Goal: Information Seeking & Learning: Learn about a topic

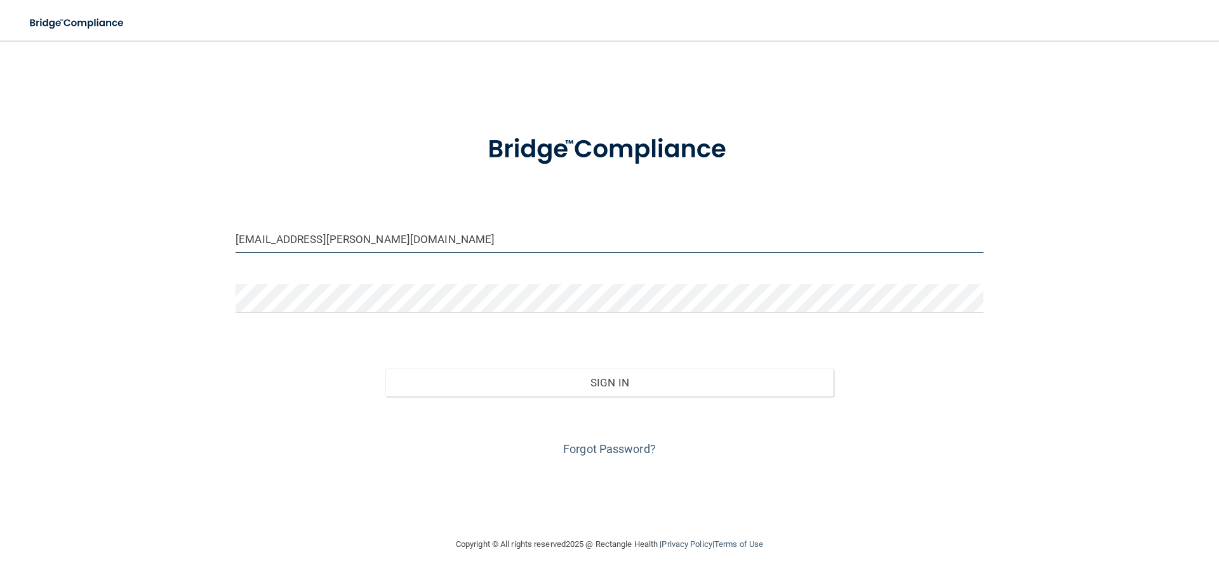
drag, startPoint x: 348, startPoint y: 246, endPoint x: 71, endPoint y: 227, distance: 277.4
click at [73, 227] on div "kelsi.doane@gmail.com Invalid email/password. You don't have permission to acce…" at bounding box center [609, 288] width 1168 height 471
type input "[EMAIL_ADDRESS][DOMAIN_NAME]"
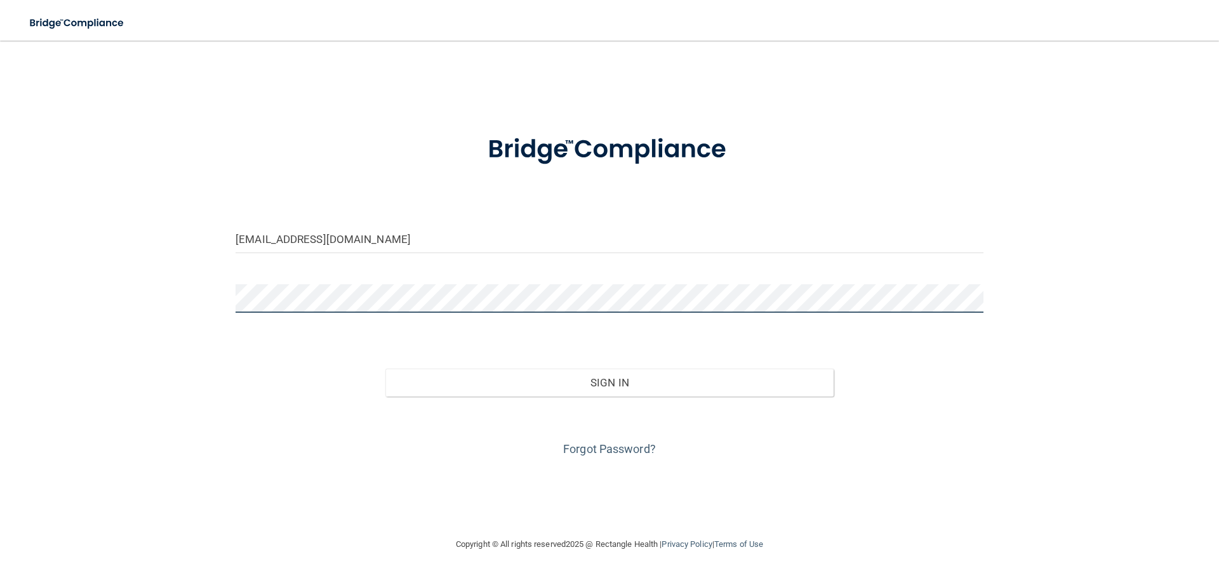
click at [385, 369] on button "Sign In" at bounding box center [609, 383] width 449 height 28
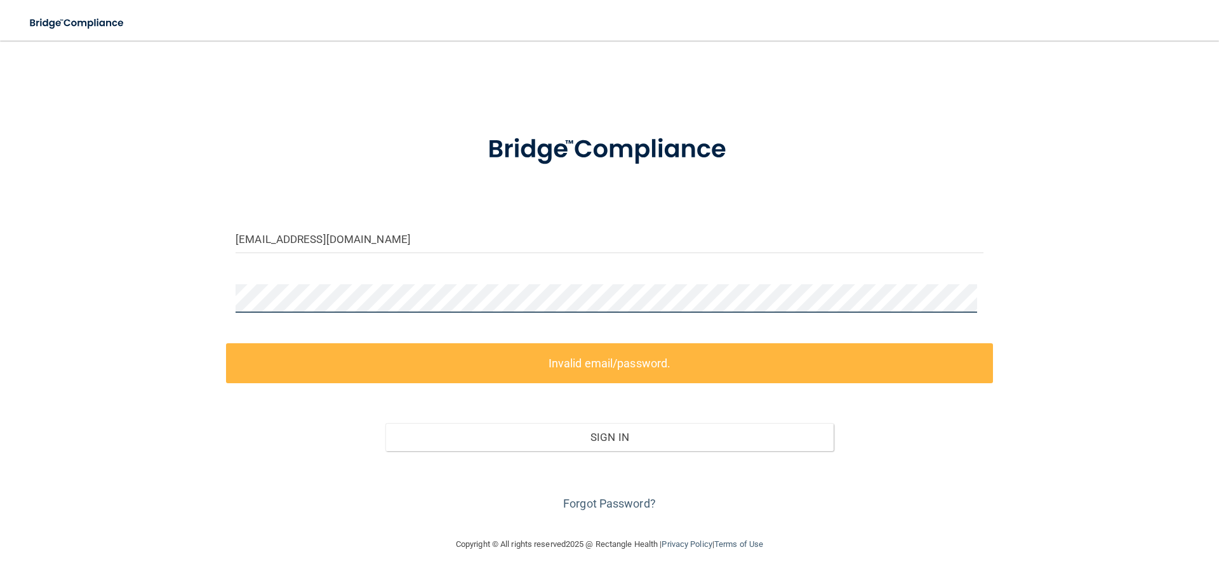
click at [1, 314] on main "laurenmoore059@gmail.com Invalid email/password. You don't have permission to a…" at bounding box center [609, 310] width 1219 height 538
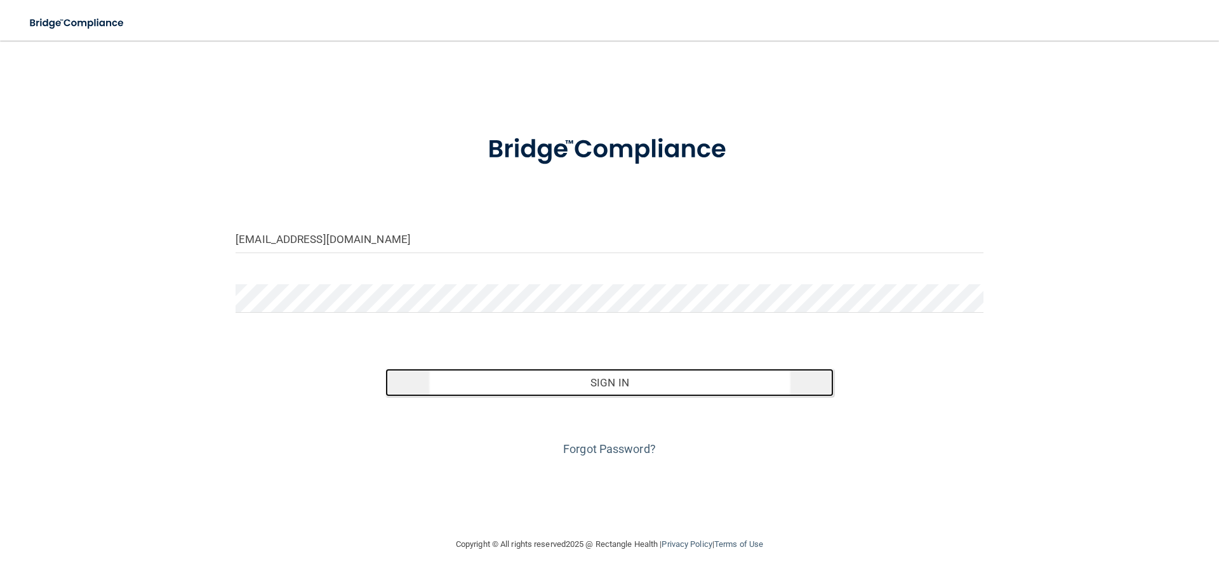
click at [712, 397] on button "Sign In" at bounding box center [609, 383] width 449 height 28
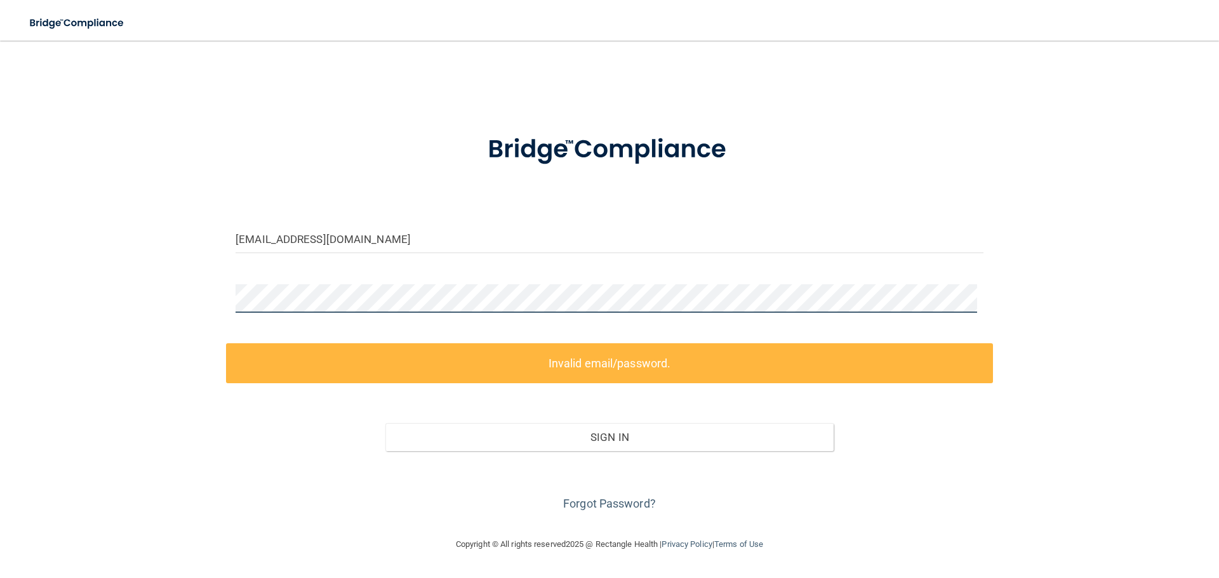
click at [110, 291] on div "laurenmoore059@gmail.com Invalid email/password. You don't have permission to a…" at bounding box center [609, 288] width 1168 height 471
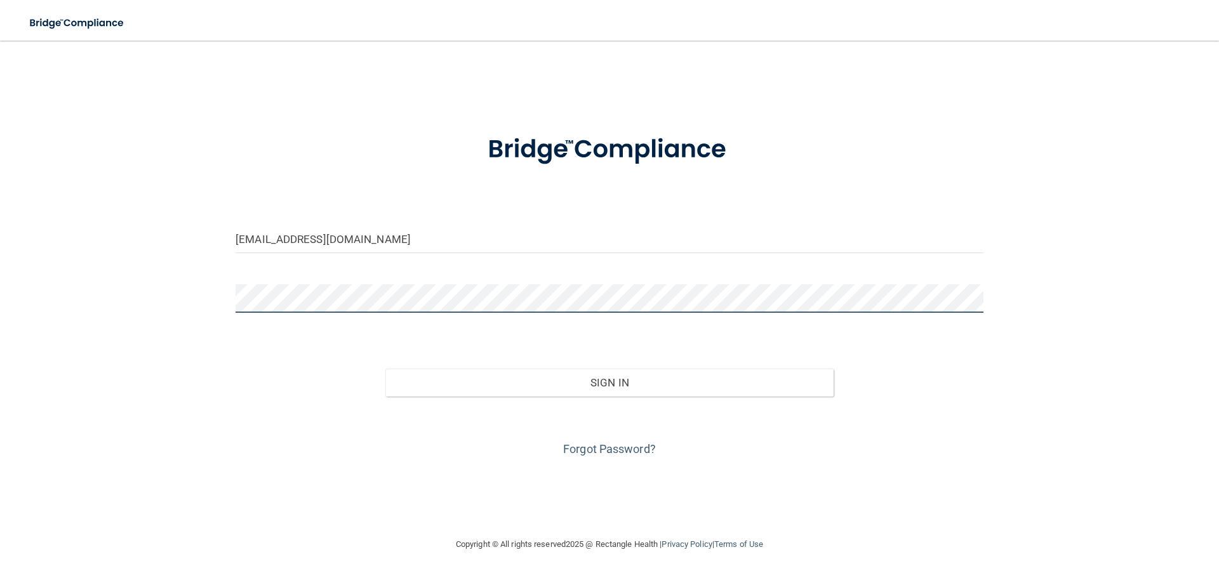
click at [385, 369] on button "Sign In" at bounding box center [609, 383] width 449 height 28
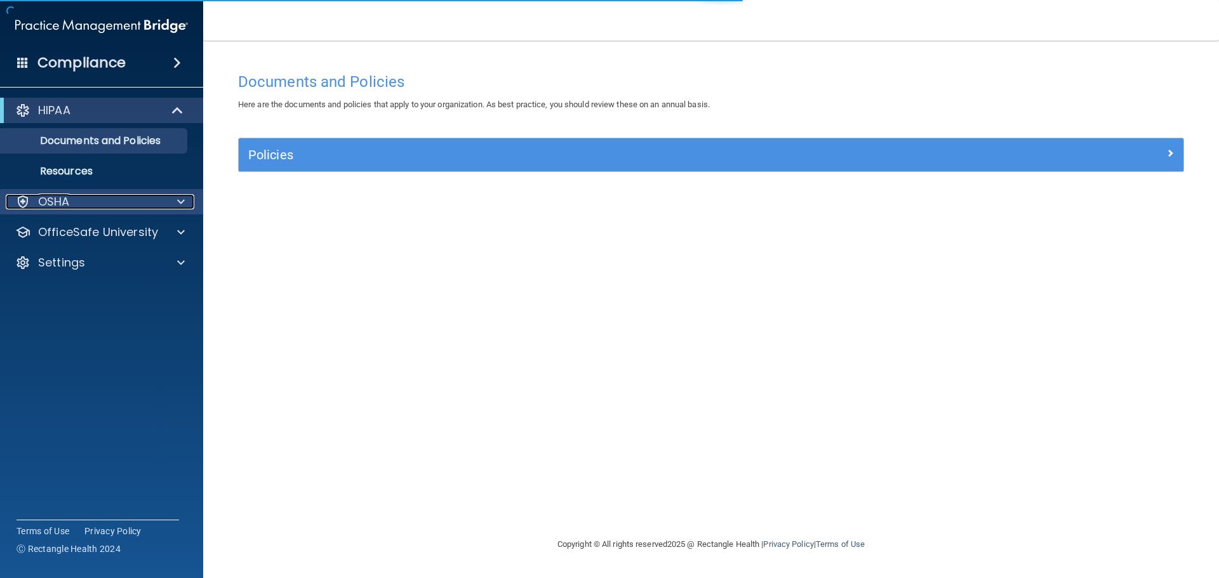
click at [76, 205] on div "OSHA" at bounding box center [84, 201] width 157 height 15
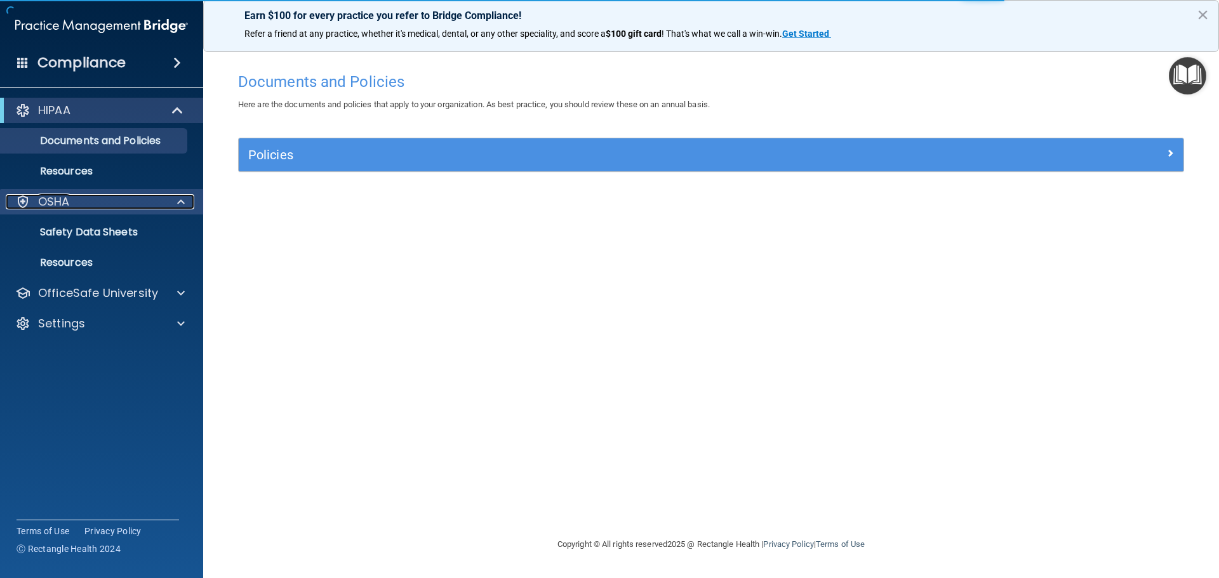
click at [72, 202] on div "OSHA" at bounding box center [84, 201] width 157 height 15
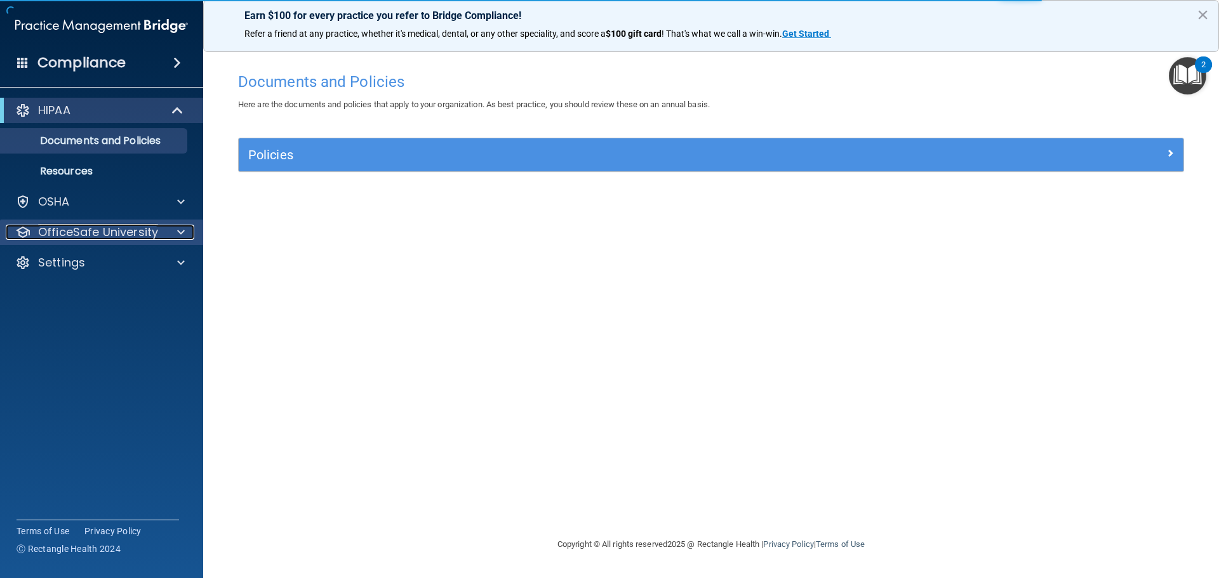
click at [111, 238] on p "OfficeSafe University" at bounding box center [98, 232] width 120 height 15
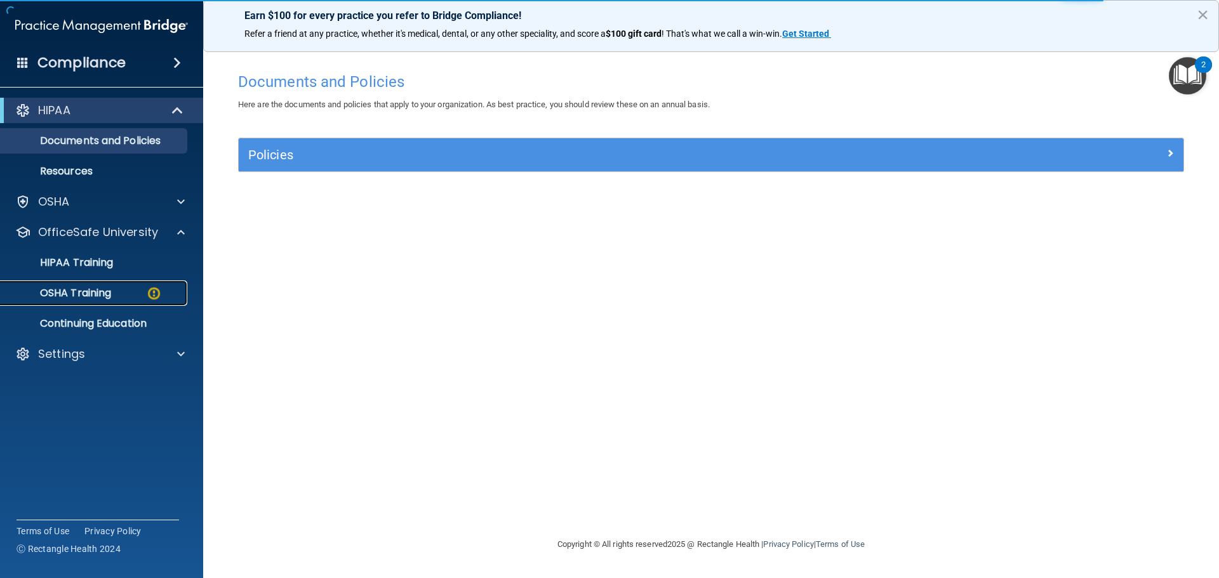
click at [102, 290] on p "OSHA Training" at bounding box center [59, 293] width 103 height 13
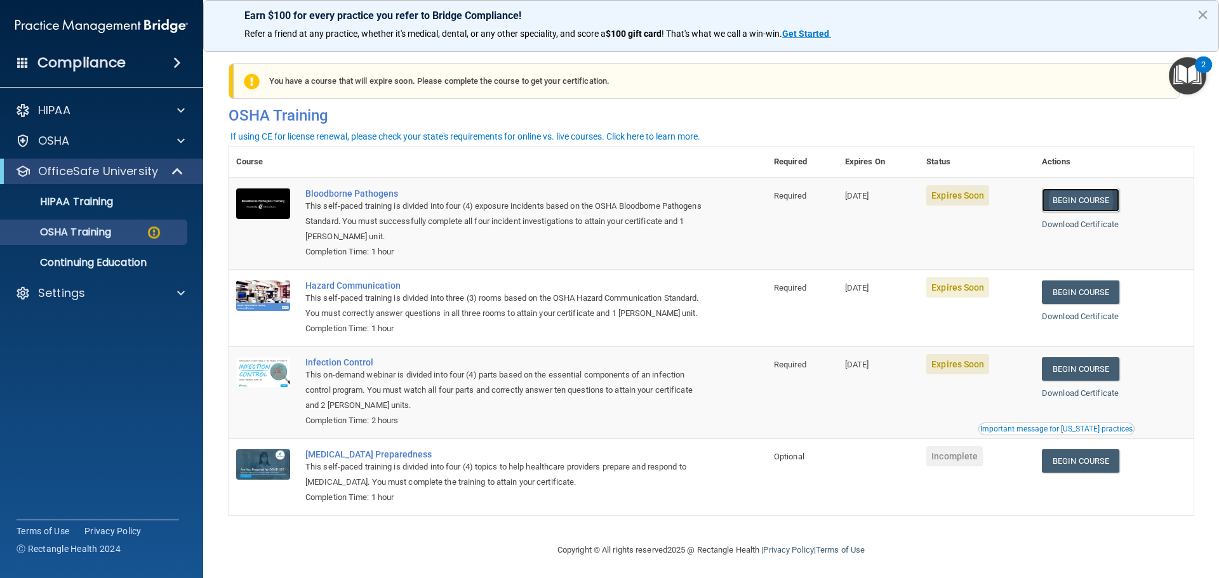
click at [1107, 197] on link "Begin Course" at bounding box center [1080, 200] width 77 height 23
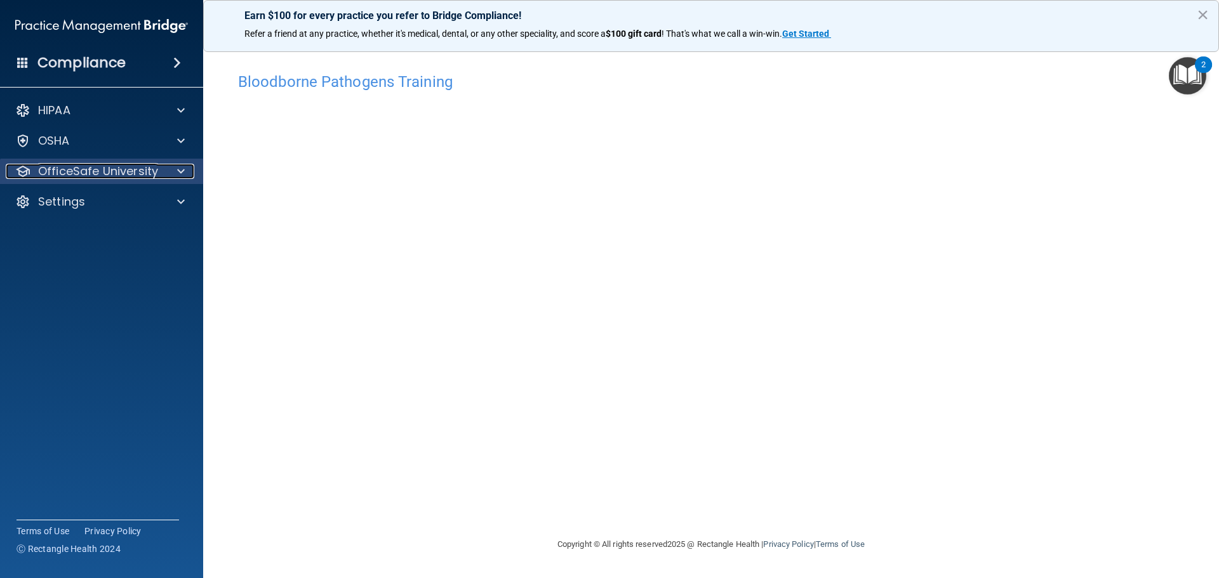
click at [146, 173] on p "OfficeSafe University" at bounding box center [98, 171] width 120 height 15
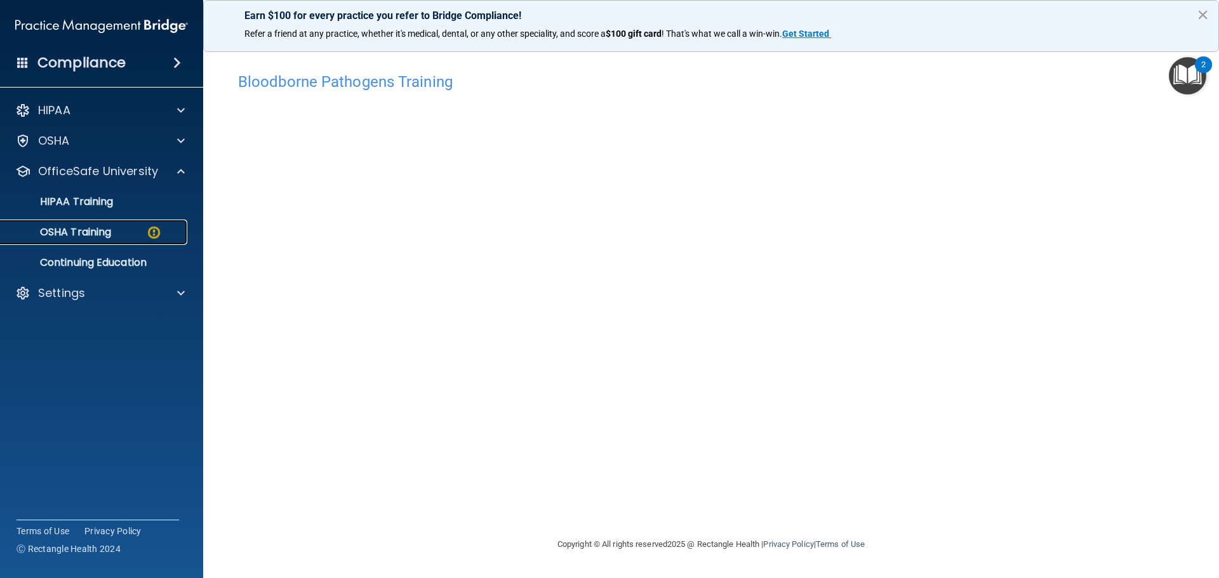
click at [128, 234] on div "OSHA Training" at bounding box center [94, 232] width 173 height 13
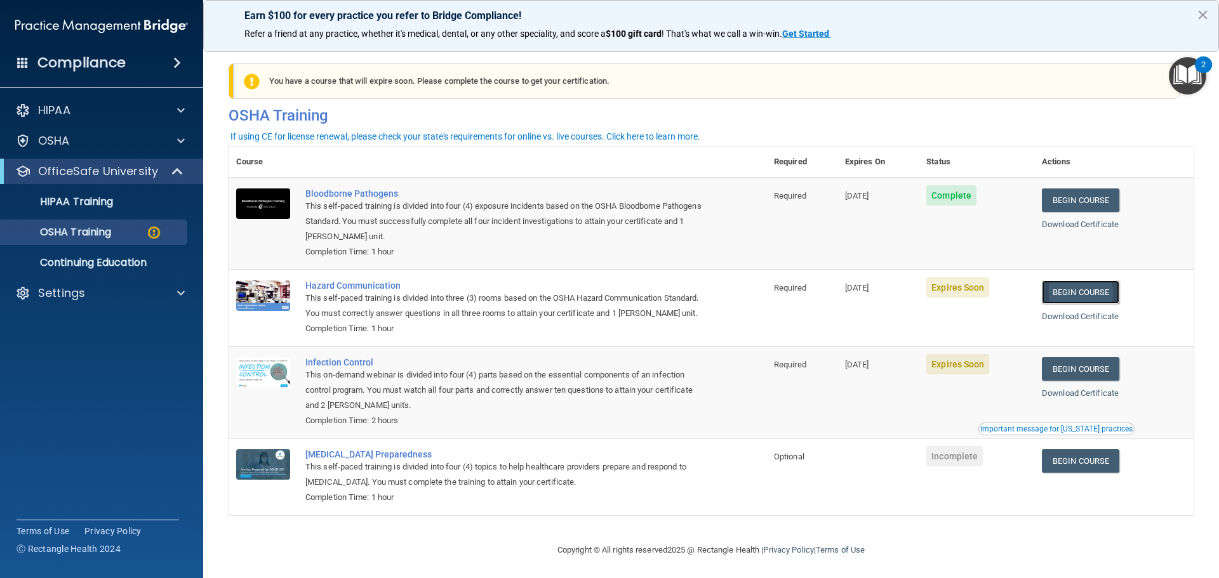
click at [1078, 284] on link "Begin Course" at bounding box center [1080, 292] width 77 height 23
click at [74, 171] on p "OfficeSafe University" at bounding box center [98, 171] width 120 height 15
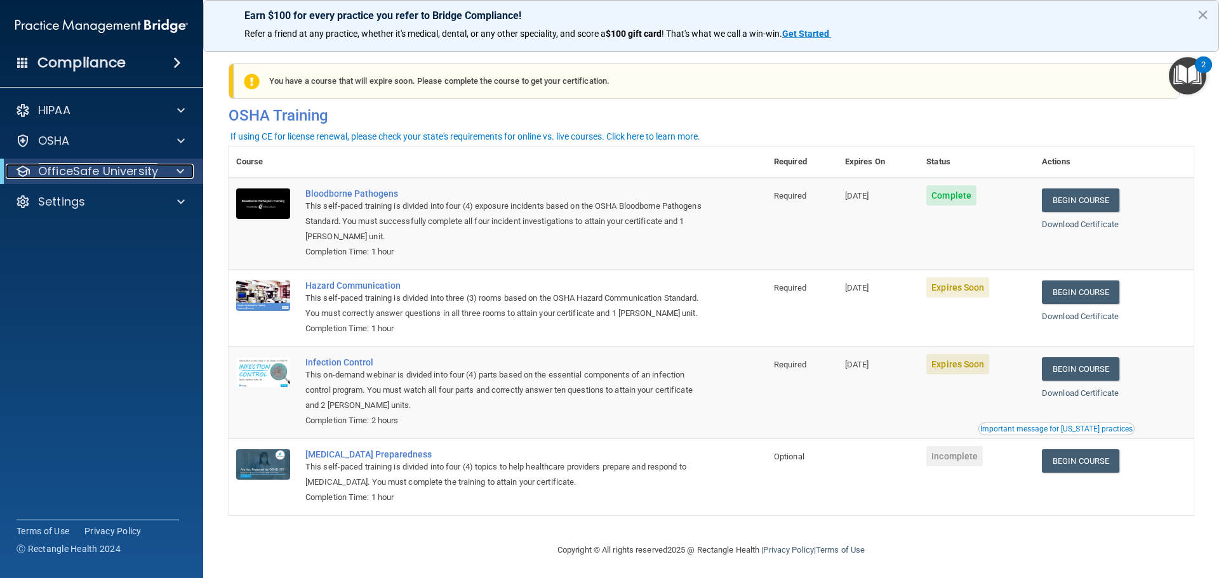
click at [74, 171] on p "OfficeSafe University" at bounding box center [98, 171] width 120 height 15
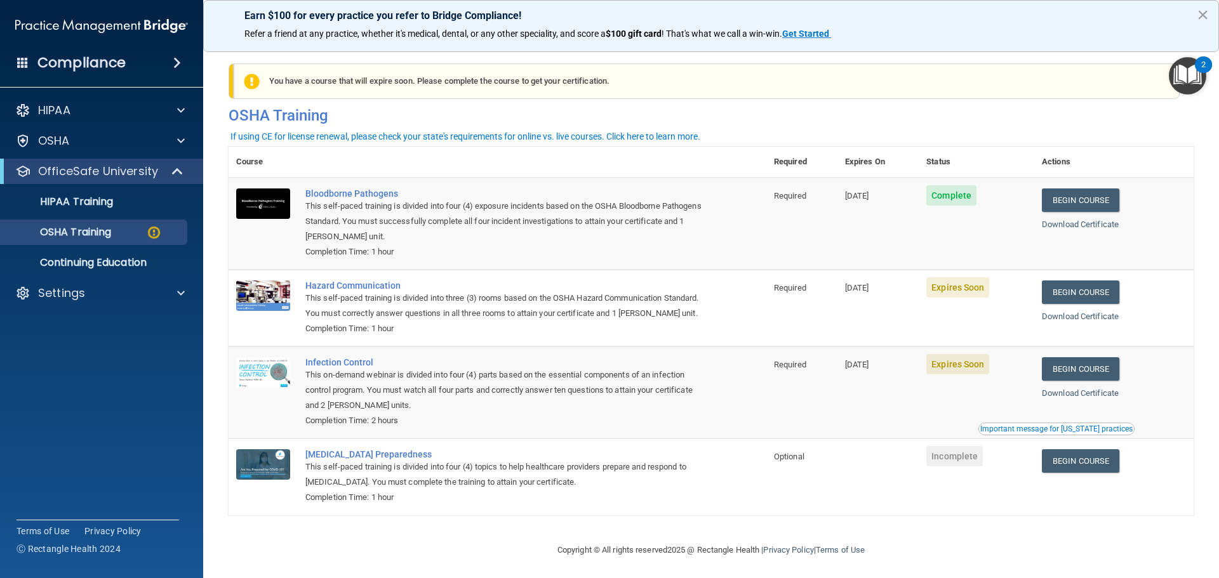
click at [69, 41] on div "Compliance" at bounding box center [102, 38] width 178 height 77
click at [78, 66] on h4 "Compliance" at bounding box center [81, 63] width 88 height 18
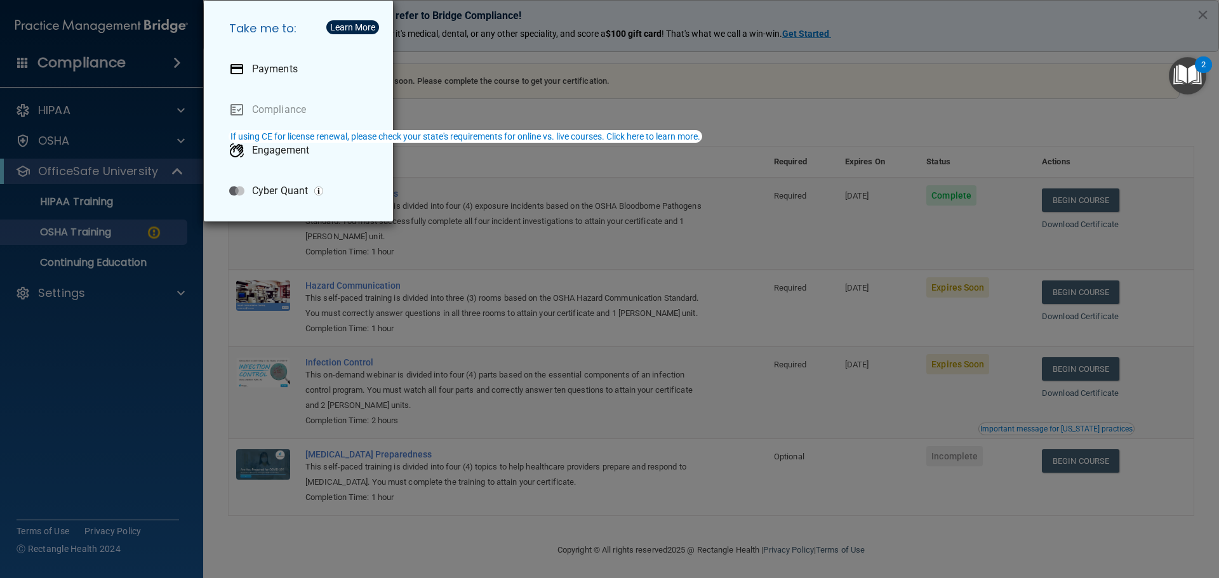
click at [112, 245] on div "Take me to: Payments Compliance Engagement Cyber Quant" at bounding box center [609, 289] width 1219 height 578
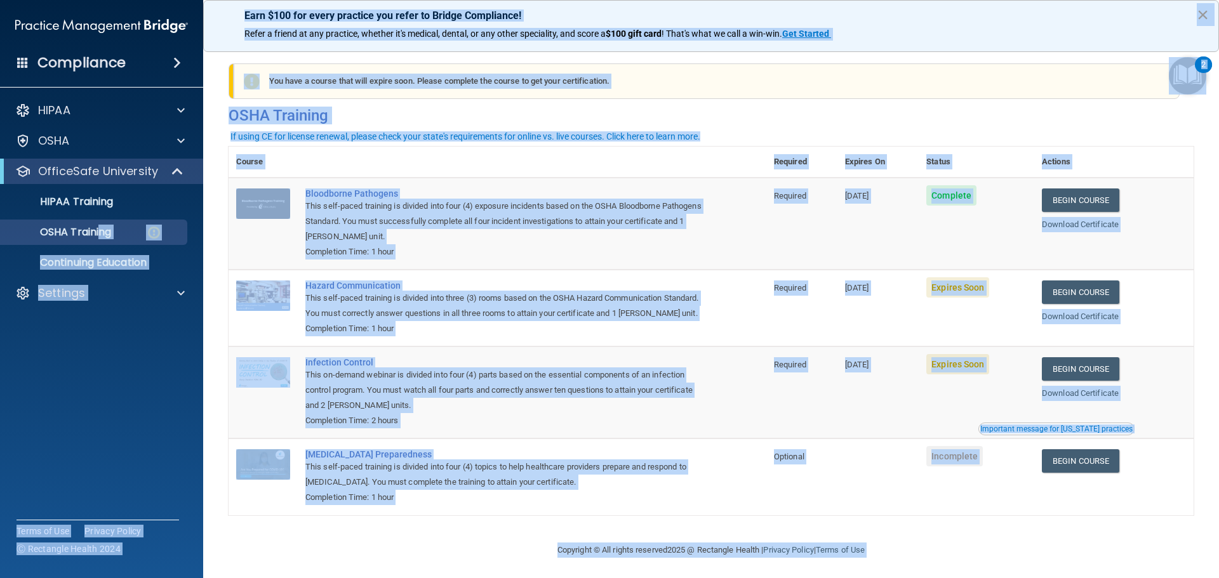
click at [1202, 18] on button "×" at bounding box center [1202, 14] width 12 height 20
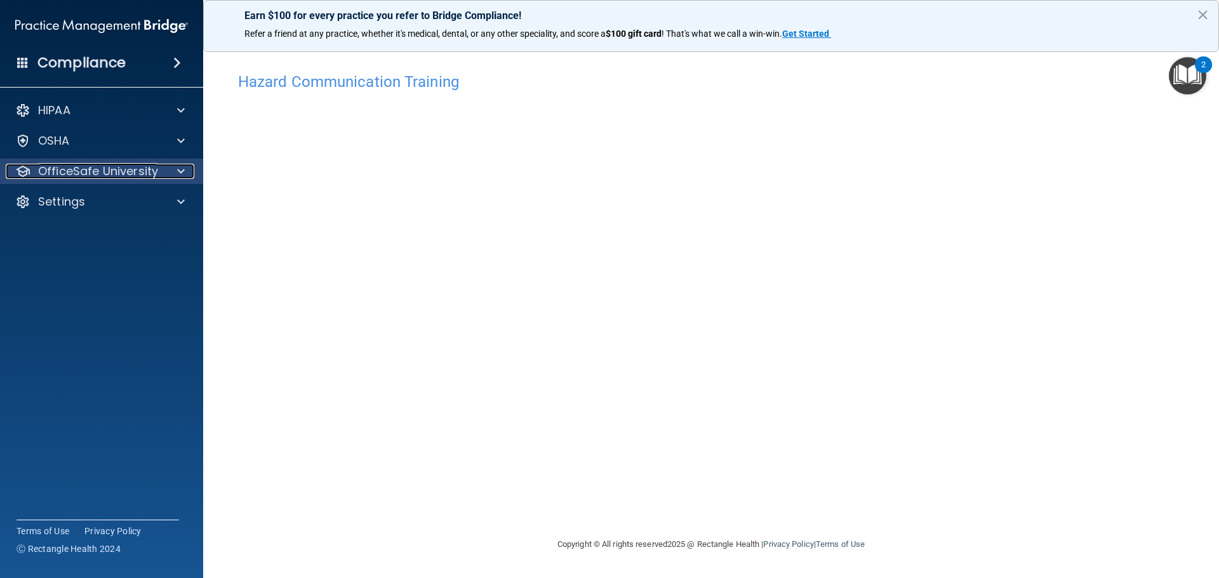
click at [134, 177] on p "OfficeSafe University" at bounding box center [98, 171] width 120 height 15
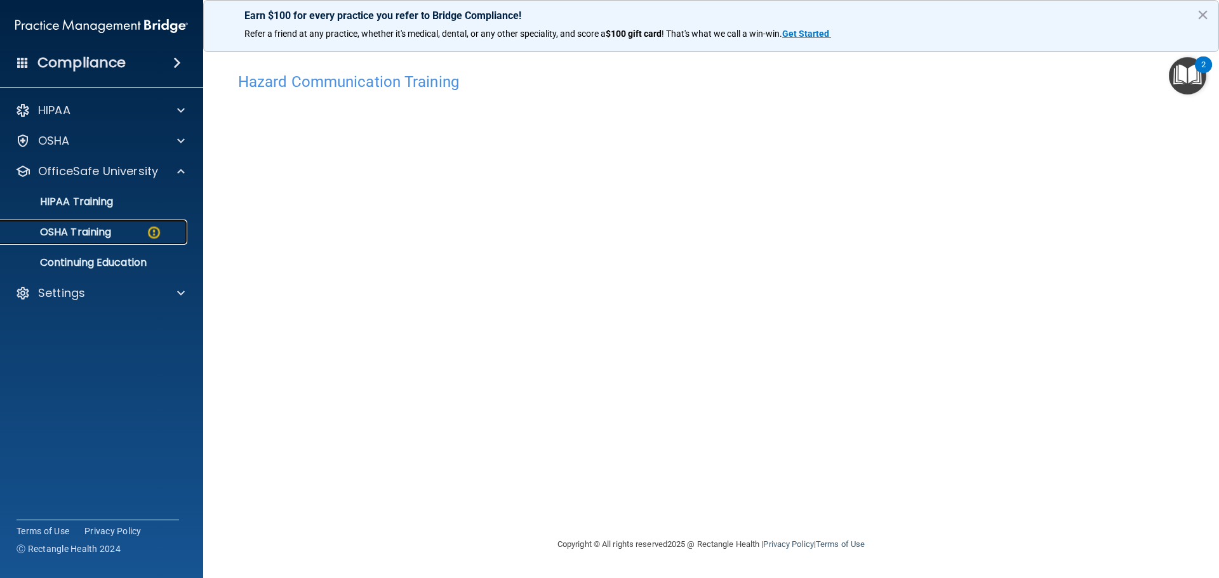
click at [128, 240] on link "OSHA Training" at bounding box center [87, 232] width 200 height 25
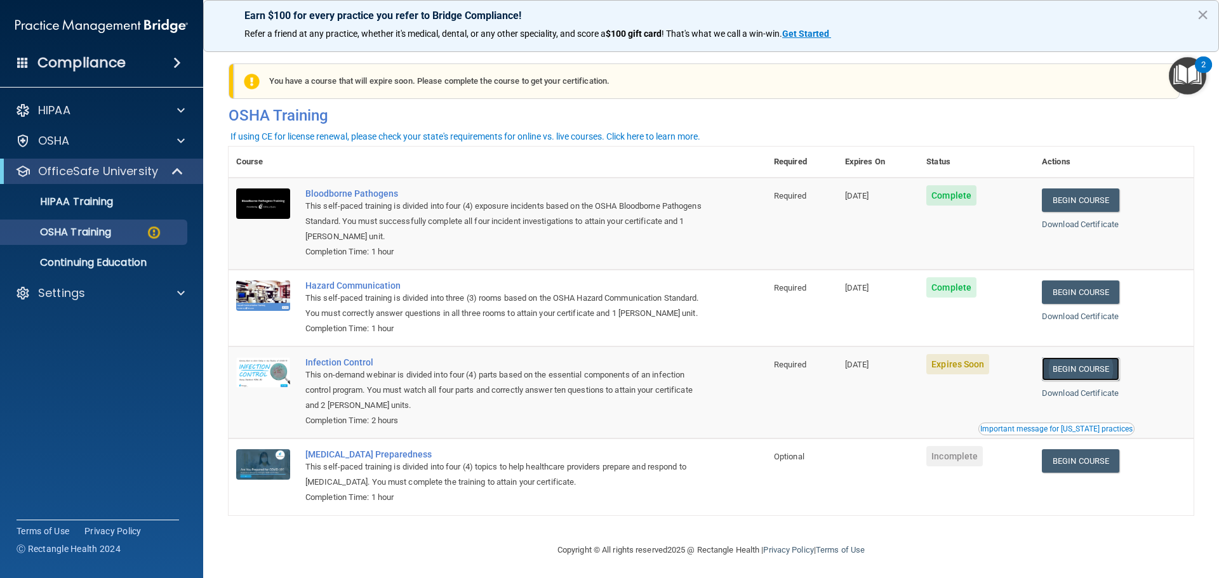
click at [1092, 381] on link "Begin Course" at bounding box center [1080, 368] width 77 height 23
click at [107, 200] on p "HIPAA Training" at bounding box center [60, 201] width 105 height 13
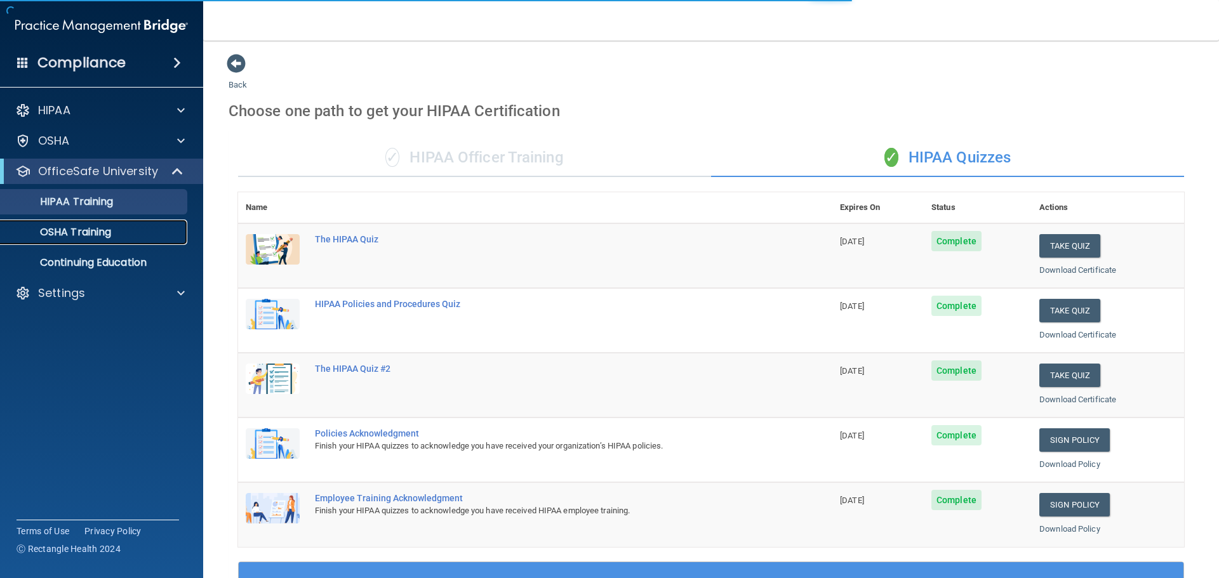
click at [69, 231] on p "OSHA Training" at bounding box center [59, 232] width 103 height 13
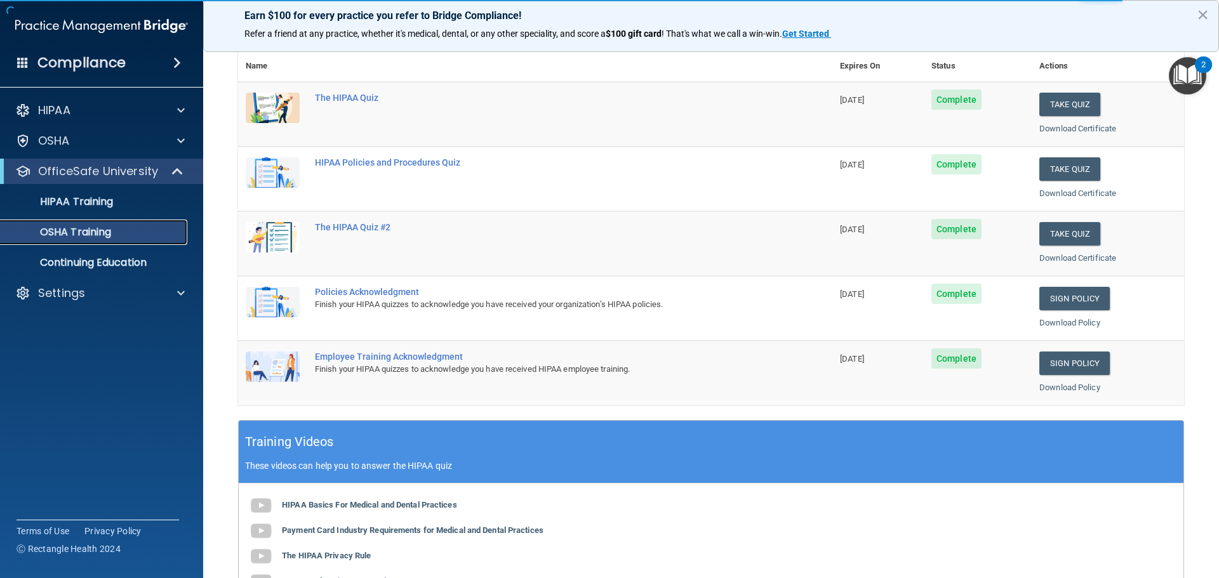
scroll to position [124, 0]
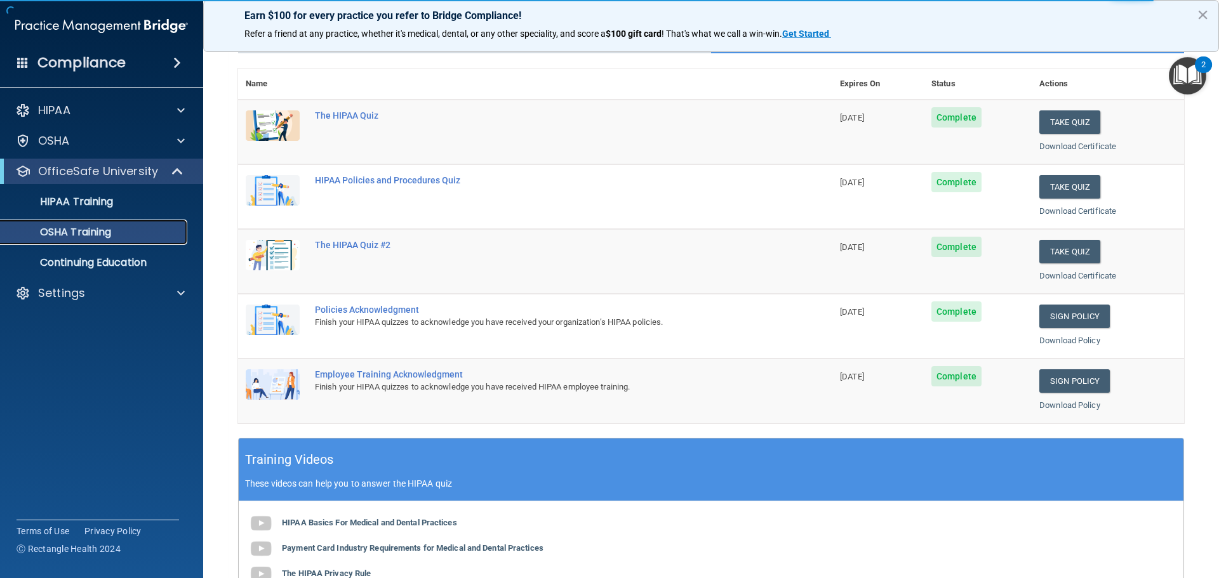
click at [111, 237] on p "OSHA Training" at bounding box center [59, 232] width 103 height 13
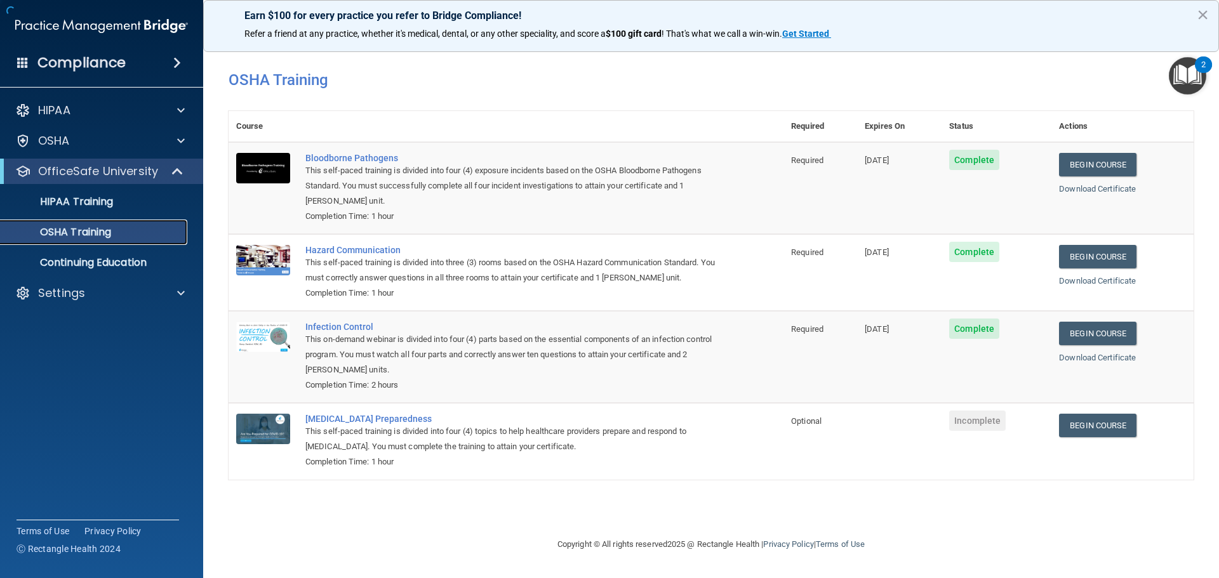
scroll to position [0, 0]
